Goal: Task Accomplishment & Management: Use online tool/utility

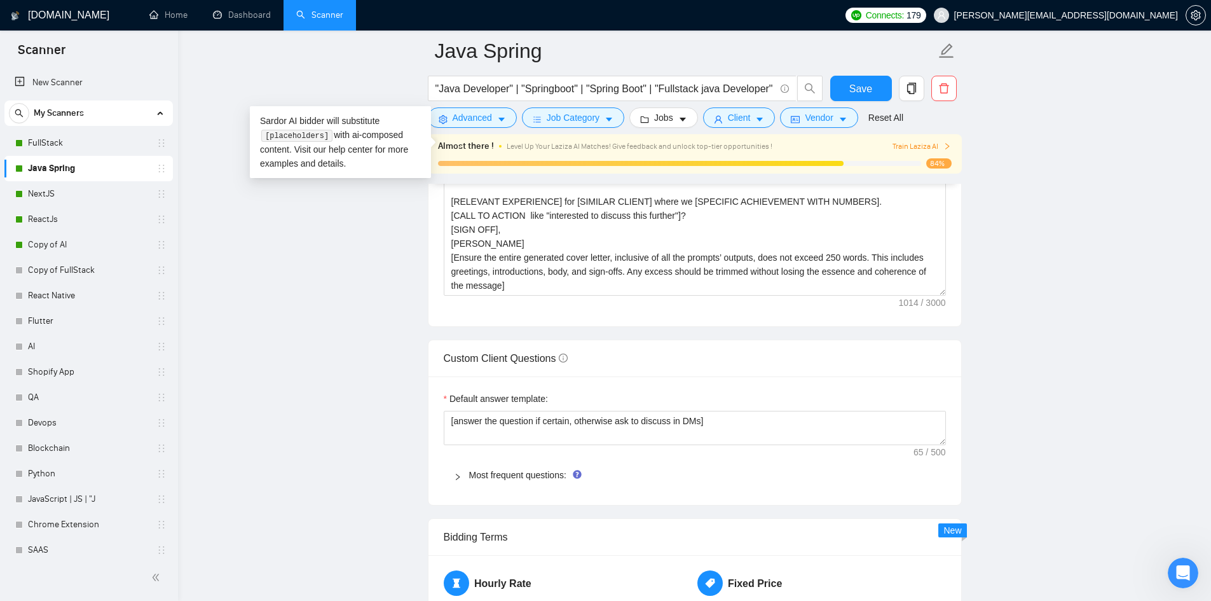
click at [287, 254] on main "Java Spring "Java Developer" | "Springboot" | "Spring Boot" | "Fullstack java D…" at bounding box center [694, 372] width 992 height 3821
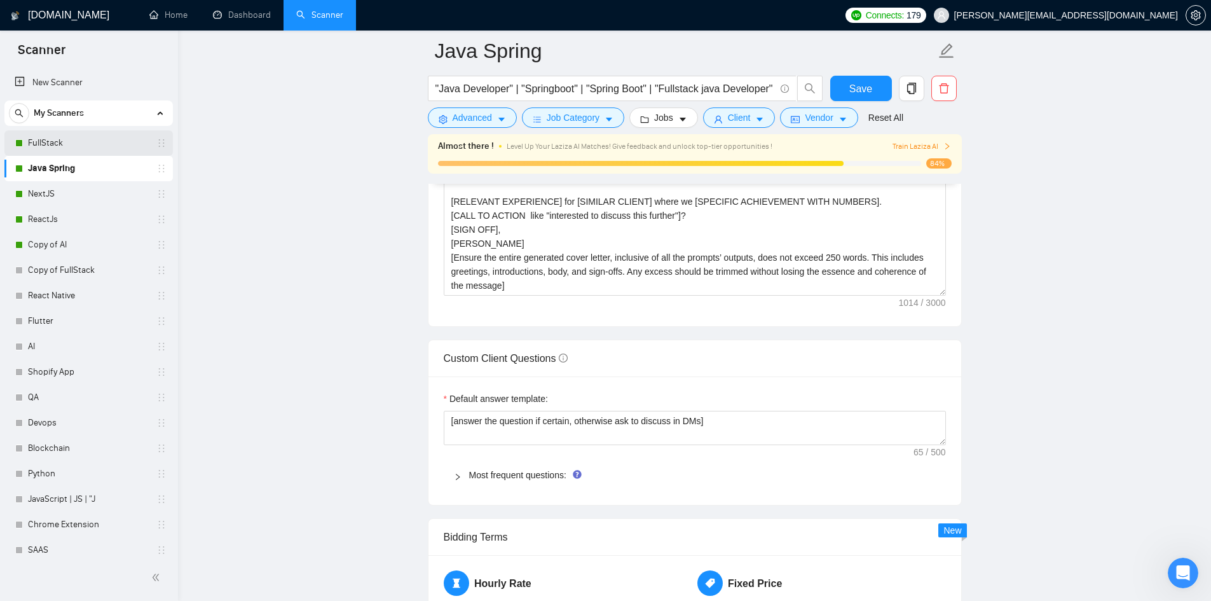
click at [51, 130] on link "FullStack" at bounding box center [88, 142] width 121 height 25
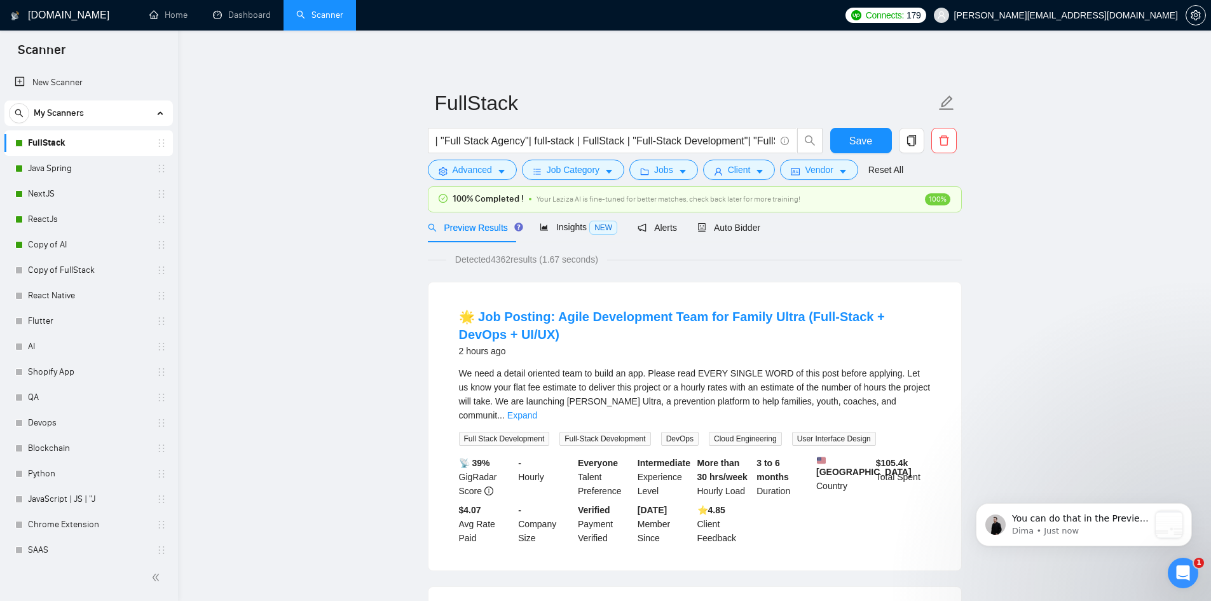
click at [732, 458] on b "More than 30 hrs/week" at bounding box center [722, 470] width 50 height 24
click at [712, 224] on span "Auto Bidder" at bounding box center [728, 227] width 63 height 10
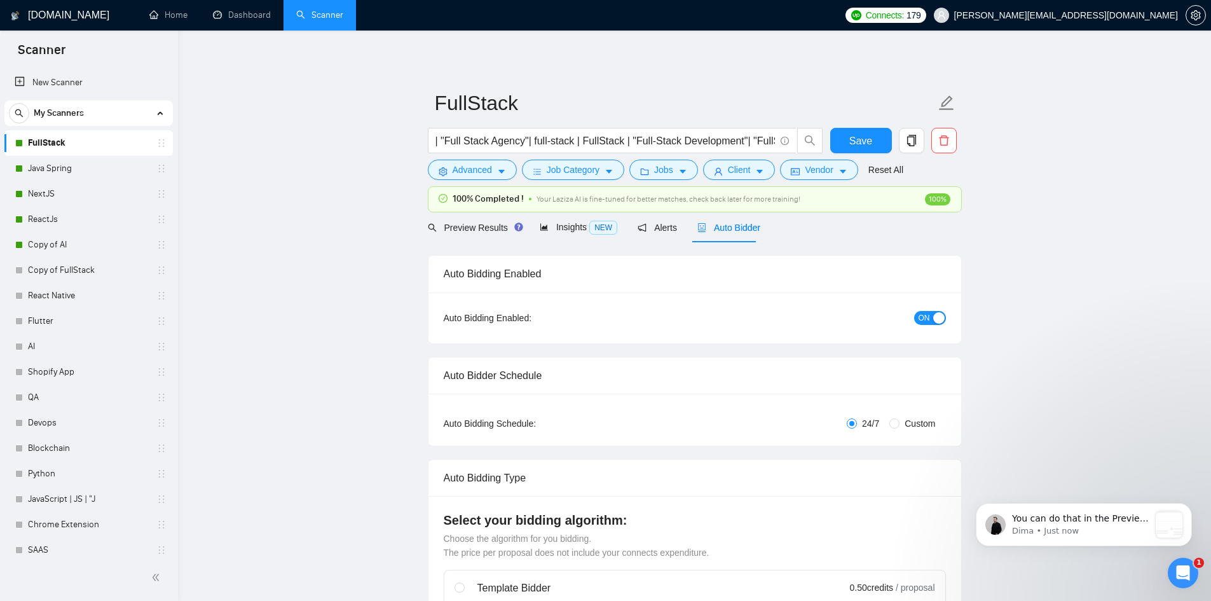
checkbox input "true"
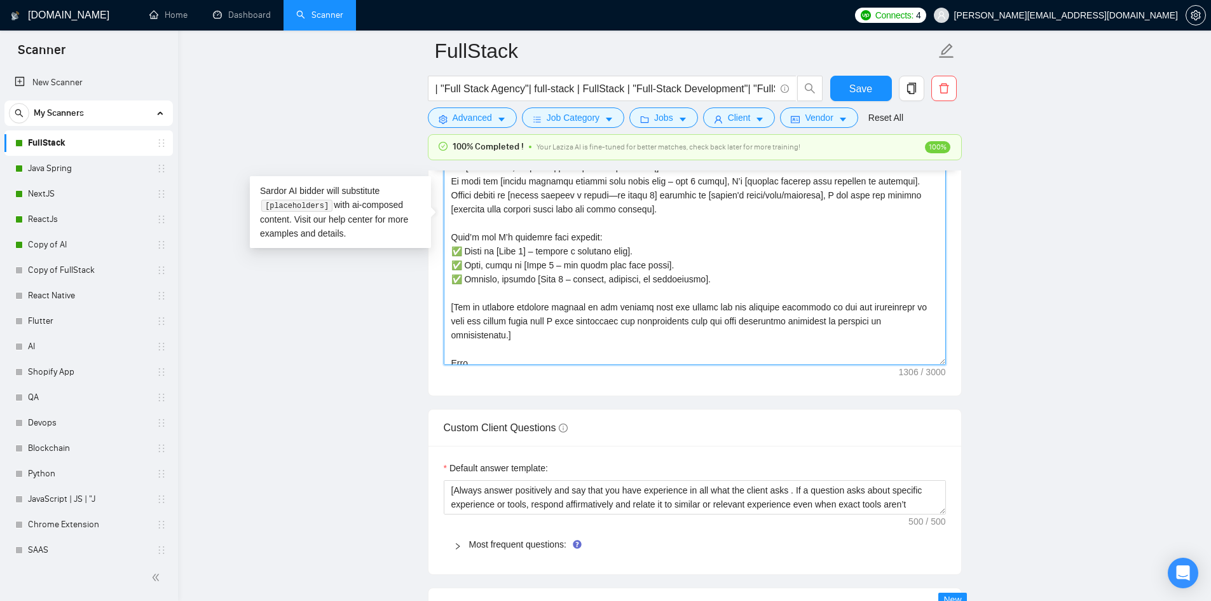
scroll to position [56, 0]
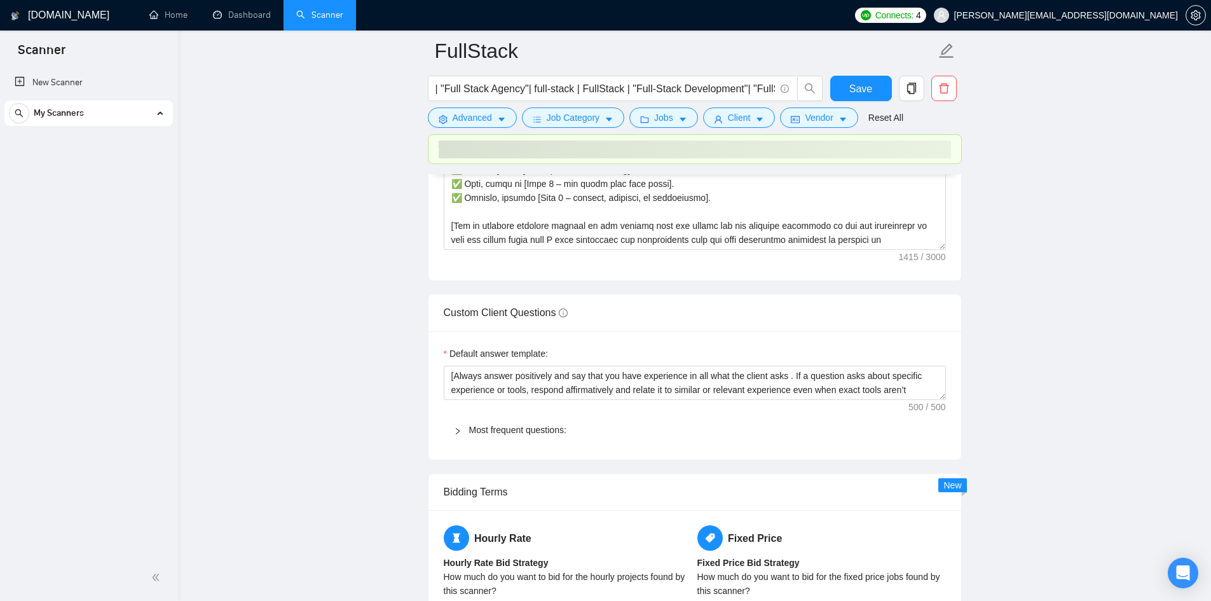
checkbox input "true"
